Goal: Find specific page/section: Find specific page/section

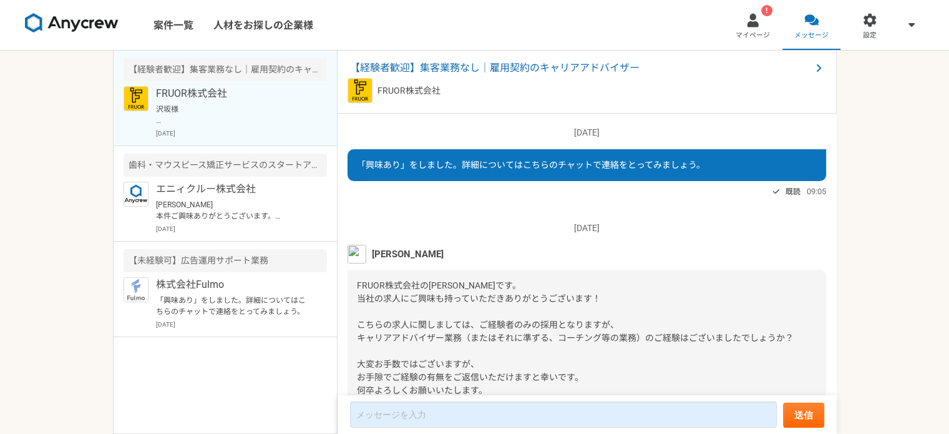
scroll to position [1176, 0]
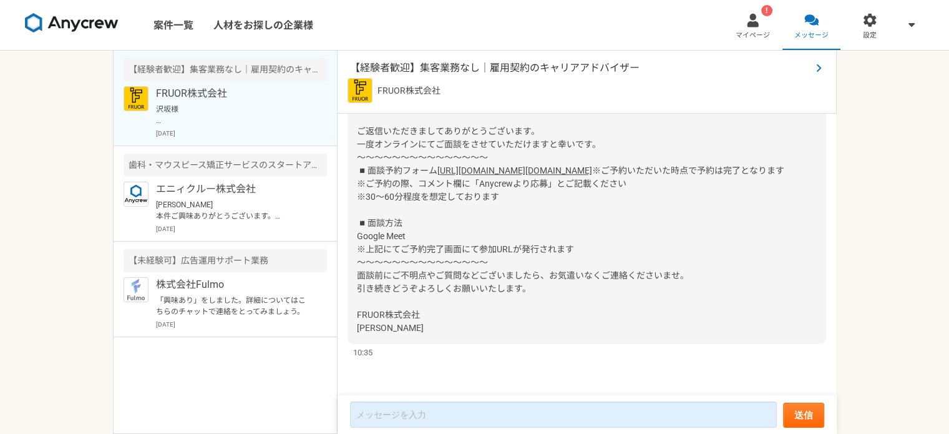
drag, startPoint x: 547, startPoint y: 78, endPoint x: 551, endPoint y: 72, distance: 7.6
click at [547, 78] on div "FRUOR株式会社" at bounding box center [587, 90] width 479 height 25
click at [554, 67] on span "【経験者歓迎】集客業務なし｜雇用契約のキャリアアドバイザー" at bounding box center [580, 68] width 461 height 15
